Goal: Information Seeking & Learning: Find specific fact

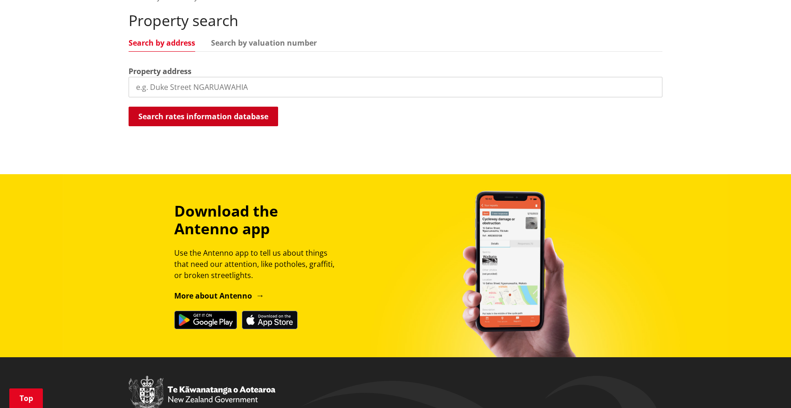
scroll to position [289, 0]
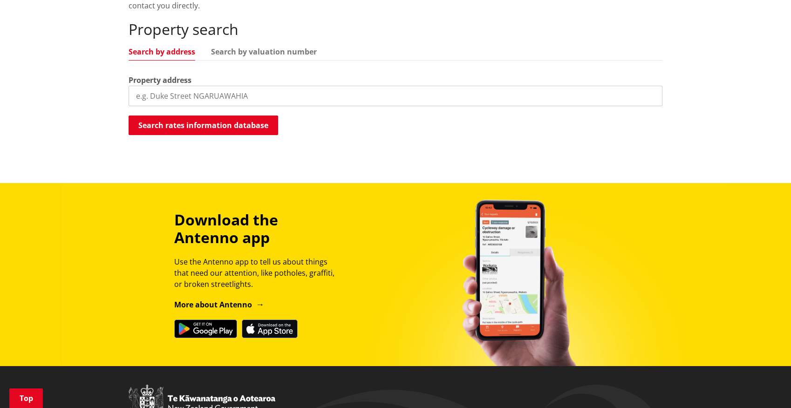
click at [243, 89] on input "search" at bounding box center [396, 96] width 534 height 21
click at [218, 97] on input "21 waimaa" at bounding box center [396, 96] width 534 height 21
type input "21 waimaa lane"
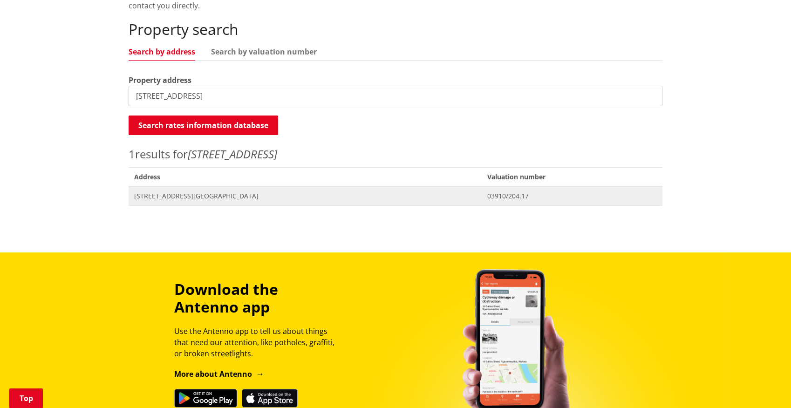
click at [172, 196] on span "[STREET_ADDRESS][GEOGRAPHIC_DATA]" at bounding box center [305, 196] width 342 height 9
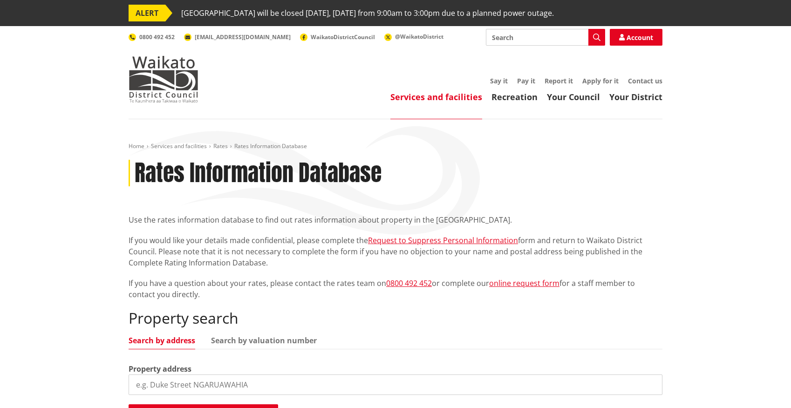
scroll to position [289, 0]
